Goal: Transaction & Acquisition: Purchase product/service

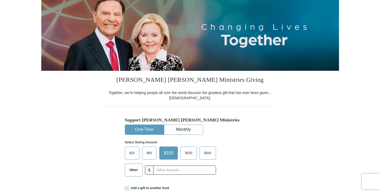
scroll to position [65, 0]
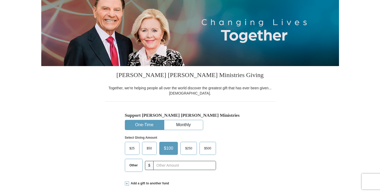
click at [145, 147] on span "$50" at bounding box center [149, 148] width 10 height 8
click at [0, 0] on input "$50" at bounding box center [0, 0] width 0 height 0
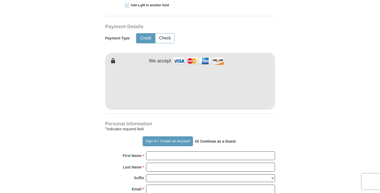
scroll to position [244, 0]
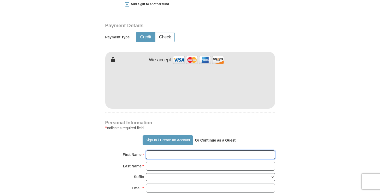
click at [156, 154] on input "First Name *" at bounding box center [210, 154] width 129 height 9
type input "[PERSON_NAME]"
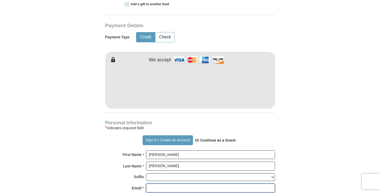
type input "[EMAIL_ADDRESS][DOMAIN_NAME]"
type input "[STREET_ADDRESS]"
type input "[GEOGRAPHIC_DATA]"
select select "PA"
type input "15108"
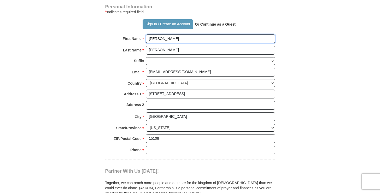
scroll to position [362, 0]
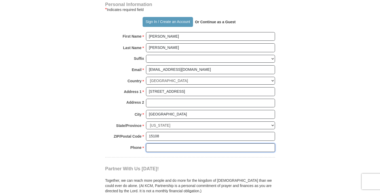
click at [154, 147] on input "Phone * *" at bounding box center [210, 147] width 129 height 9
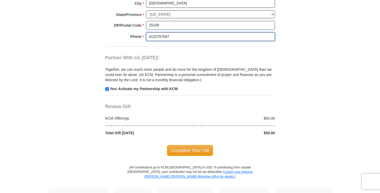
scroll to position [479, 0]
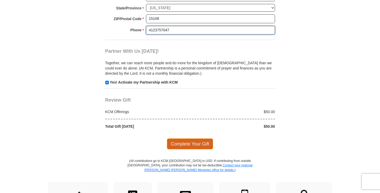
type input "4123757047"
click at [190, 144] on span "Complete Your Gift" at bounding box center [190, 143] width 46 height 11
